Goal: Task Accomplishment & Management: Use online tool/utility

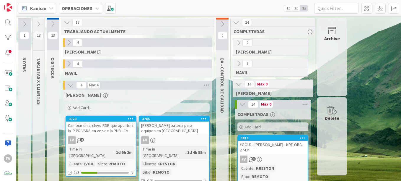
click at [331, 45] on div "Archive" at bounding box center [333, 57] width 30 height 78
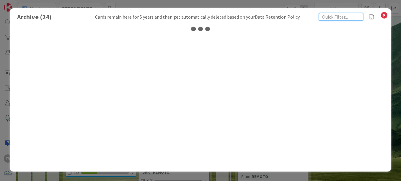
click at [350, 17] on input "text" at bounding box center [341, 17] width 44 height 8
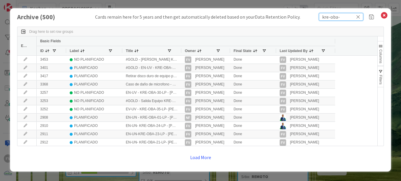
click at [339, 17] on input "kre-oba-" at bounding box center [341, 17] width 44 height 8
type input "kre-oba-17"
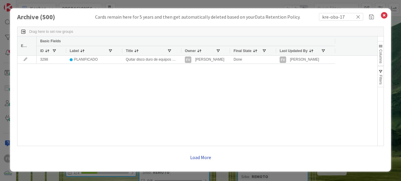
click at [204, 156] on button "Load More" at bounding box center [201, 157] width 29 height 11
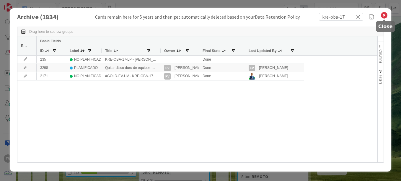
click at [384, 16] on icon at bounding box center [385, 15] width 8 height 8
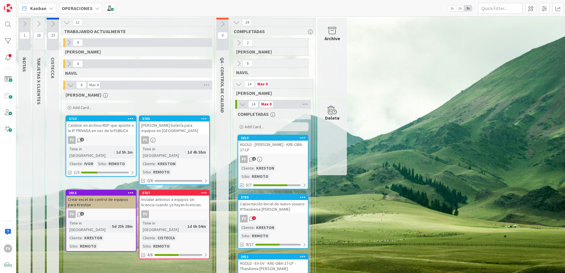
click at [55, 22] on icon at bounding box center [53, 24] width 7 height 7
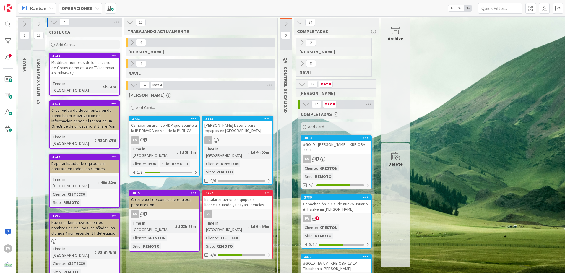
click at [55, 22] on icon at bounding box center [54, 22] width 7 height 7
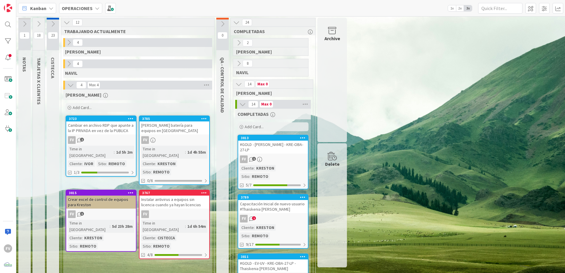
click at [38, 24] on icon at bounding box center [38, 24] width 7 height 7
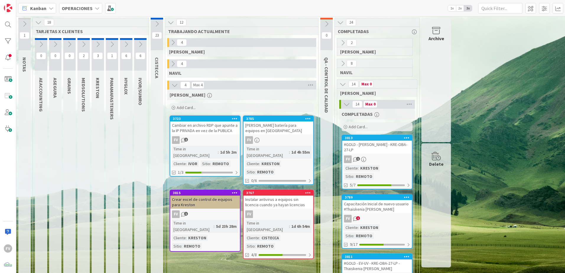
click at [98, 44] on icon at bounding box center [98, 44] width 7 height 7
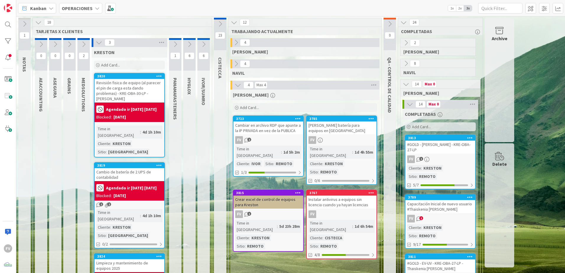
click at [140, 49] on div "KRESTON" at bounding box center [130, 52] width 76 height 11
click at [98, 45] on icon at bounding box center [99, 42] width 7 height 7
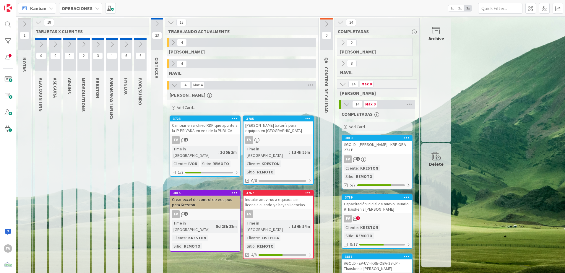
drag, startPoint x: 173, startPoint y: 98, endPoint x: 249, endPoint y: 242, distance: 162.0
click at [136, 46] on button at bounding box center [140, 44] width 12 height 9
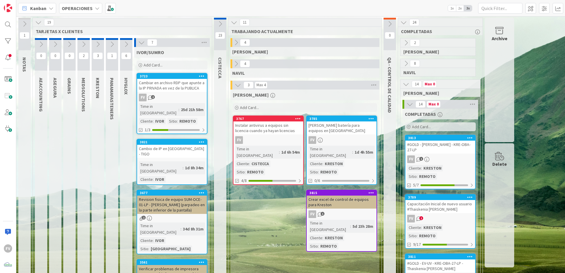
click at [257, 108] on span "Add Card..." at bounding box center [249, 107] width 19 height 5
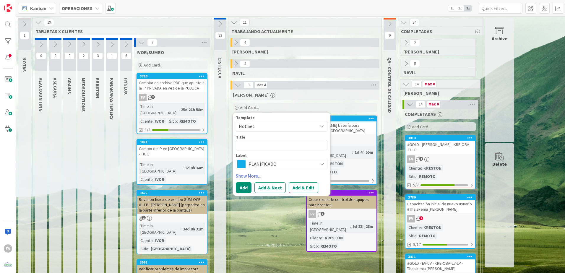
click at [255, 127] on span "Not Set" at bounding box center [276, 126] width 74 height 8
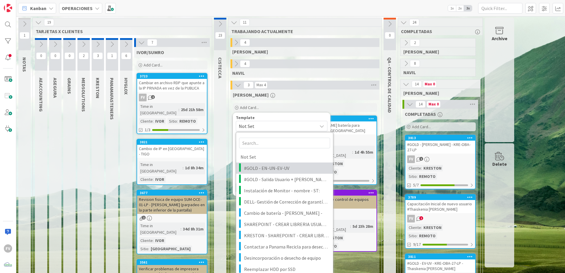
click at [265, 164] on span "#GOLD - EN-UN-EV-UV" at bounding box center [286, 168] width 85 height 8
type textarea "x"
type textarea "#GOLD - EN-UN-EV-UV"
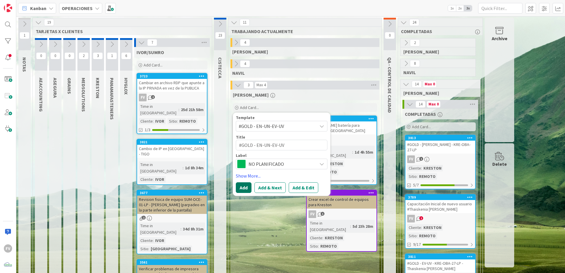
click at [242, 181] on button "Add" at bounding box center [244, 187] width 16 height 11
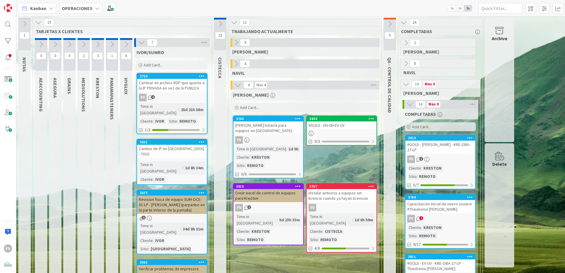
click at [333, 129] on div "3833 #GOLD - EN-UN-EV-UV 0/3" at bounding box center [341, 131] width 71 height 30
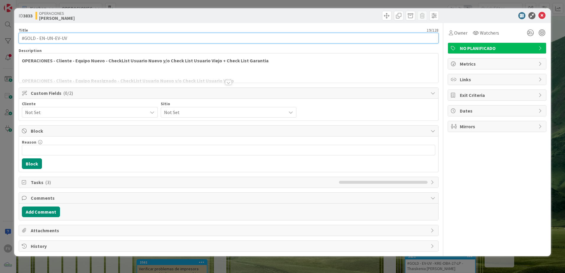
click at [94, 38] on input "#GOLD - EN-UN-EV-UV" at bounding box center [229, 38] width 420 height 11
click at [54, 38] on input "#GOLD - EN-UN-EV-UV -KRE-OBA-01-LP - [PERSON_NAME]" at bounding box center [229, 38] width 420 height 11
type input "#GOLD - EV-UV -KRE-OBA-01-LP - [PERSON_NAME]"
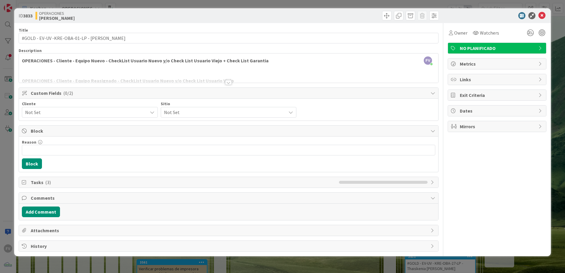
click at [48, 133] on span "Block" at bounding box center [229, 130] width 397 height 7
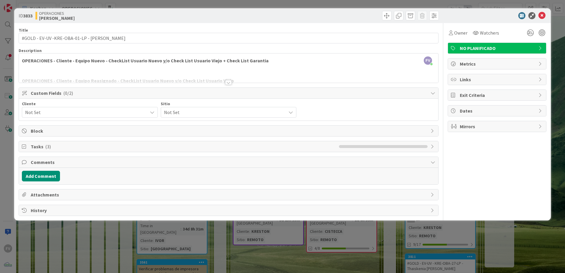
click at [41, 161] on span "Comments" at bounding box center [229, 162] width 397 height 7
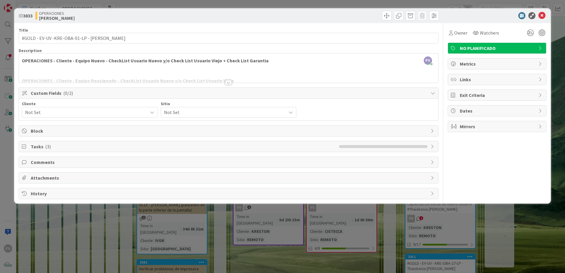
click at [42, 144] on span "Tasks ( 3 )" at bounding box center [183, 146] width 305 height 7
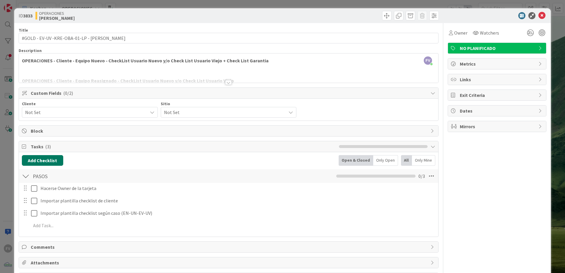
click at [43, 162] on button "Add Checklist" at bounding box center [42, 160] width 41 height 11
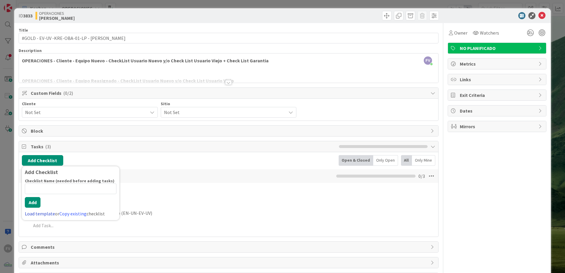
click at [41, 181] on link "Load template" at bounding box center [40, 214] width 30 height 6
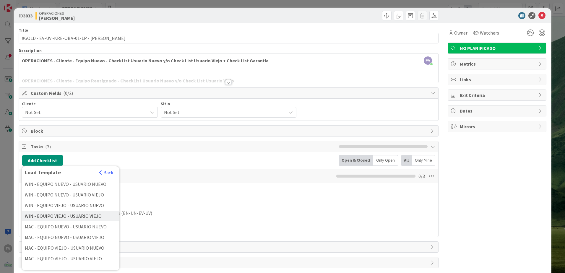
click at [78, 181] on div "WIN - EQUIPO VIEJO - USUARIO VIEJO" at bounding box center [71, 216] width 98 height 11
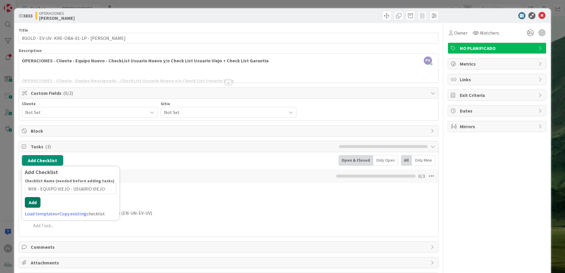
click at [30, 181] on div "Checklist Name (needed before adding tasks) 34 / 64 WIN - EQUIPO VIEJO - USUARI…" at bounding box center [71, 197] width 92 height 39
click at [30, 181] on button "Add" at bounding box center [33, 202] width 16 height 11
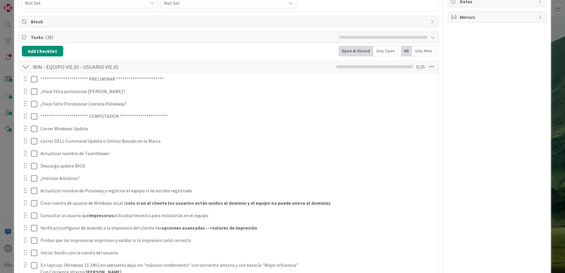
scroll to position [50, 0]
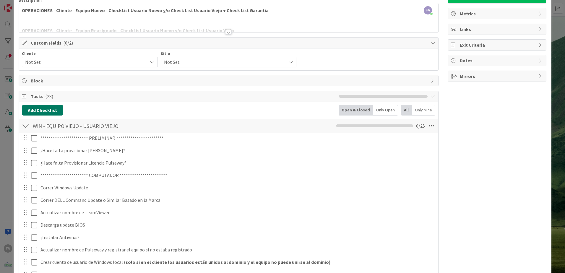
click at [49, 107] on button "Add Checklist" at bounding box center [42, 110] width 41 height 11
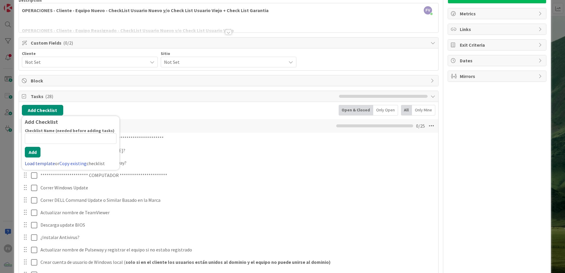
click at [41, 165] on link "Load template" at bounding box center [40, 164] width 30 height 6
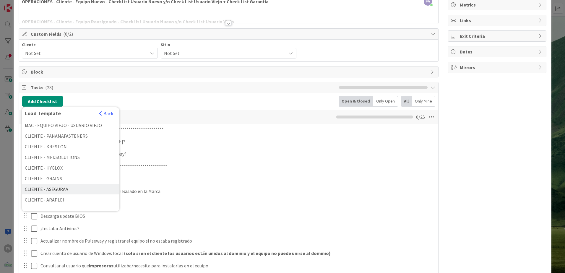
scroll to position [89, 0]
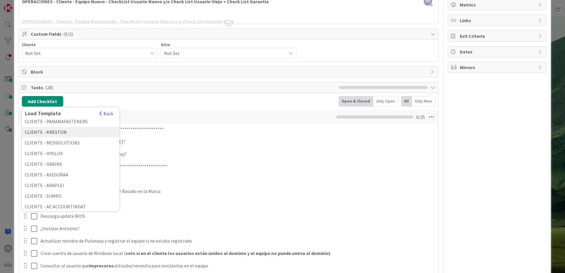
click at [73, 132] on div "CLIENTE - KRESTON" at bounding box center [71, 132] width 98 height 11
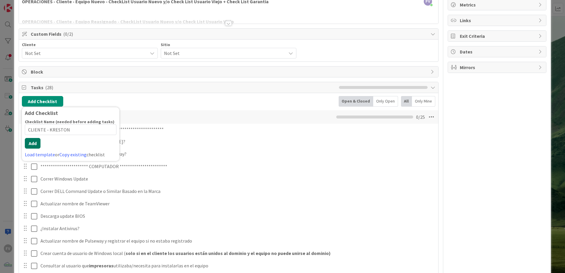
click at [34, 148] on button "Add" at bounding box center [33, 143] width 16 height 11
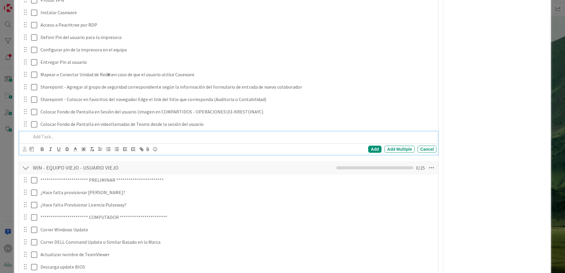
scroll to position [6, 0]
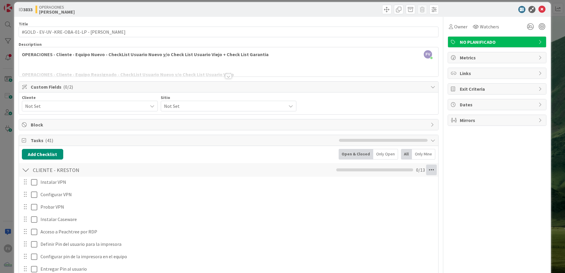
click at [401, 166] on icon at bounding box center [431, 170] width 11 height 11
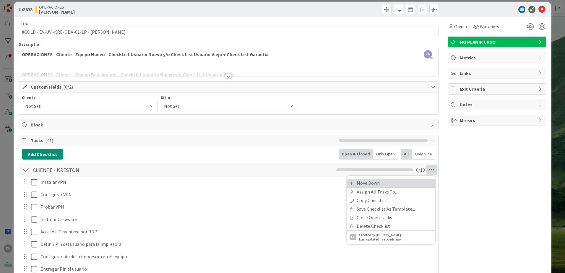
click at [383, 181] on link "Move Down" at bounding box center [391, 183] width 89 height 9
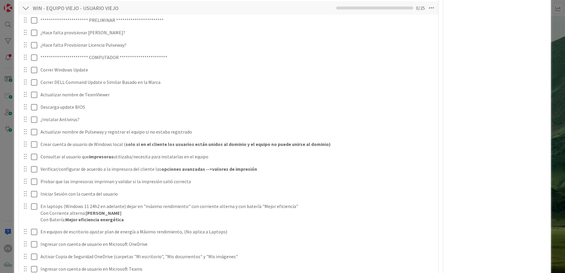
scroll to position [198, 0]
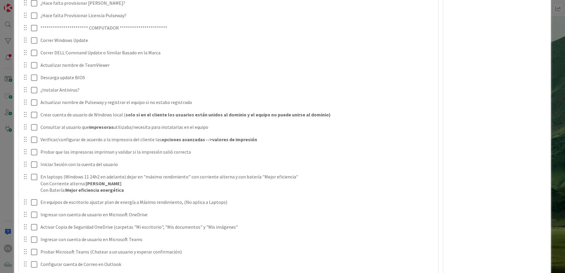
click at [401, 108] on div "Owner Watchers NO PLANIFICADO Metrics Links Exit Criteria Dates Mirrors" at bounding box center [497, 228] width 99 height 807
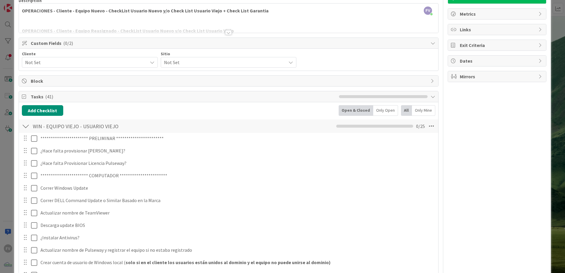
scroll to position [139, 0]
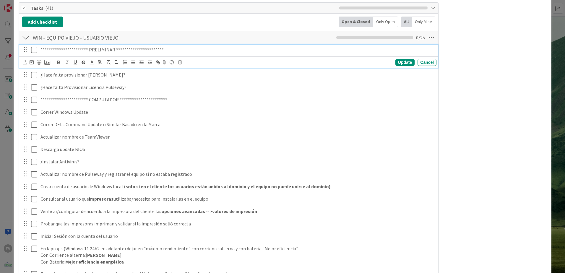
click at [32, 50] on icon at bounding box center [34, 49] width 6 height 7
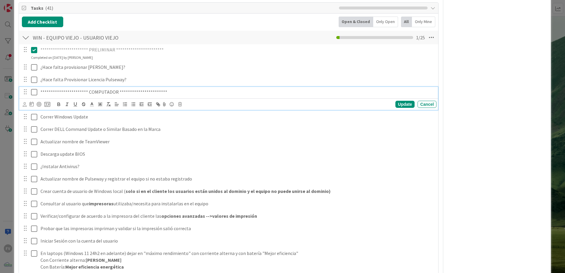
click at [33, 90] on icon at bounding box center [34, 92] width 6 height 7
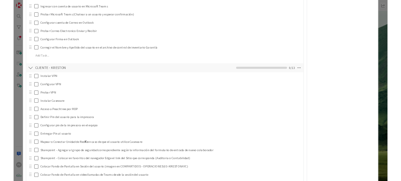
scroll to position [373, 0]
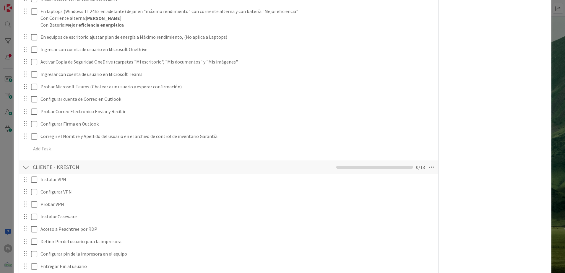
click at [401, 181] on div "Owner Watchers NO PLANIFICADO Metrics Links Exit Criteria Dates Mirrors" at bounding box center [497, 58] width 99 height 817
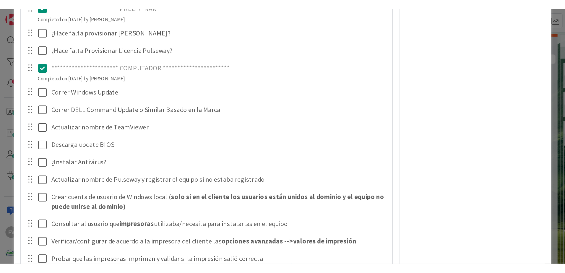
scroll to position [218, 0]
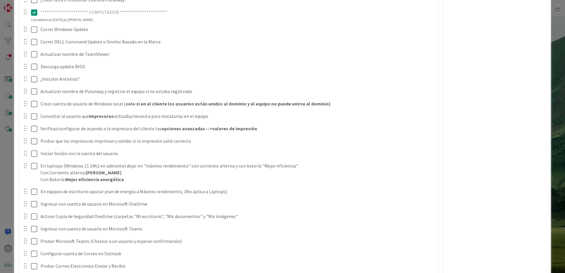
click at [17, 162] on div "**********" at bounding box center [282, 208] width 537 height 837
click at [8, 161] on div "**********" at bounding box center [282, 136] width 565 height 273
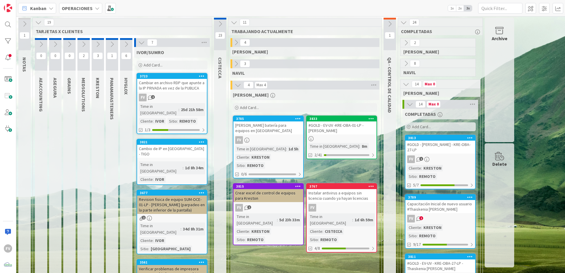
click at [139, 43] on icon at bounding box center [141, 42] width 7 height 7
